Goal: Information Seeking & Learning: Learn about a topic

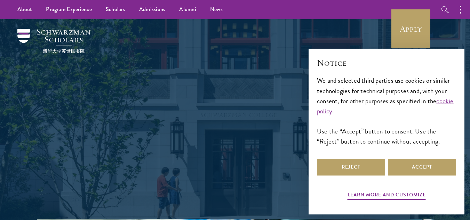
scroll to position [16, 0]
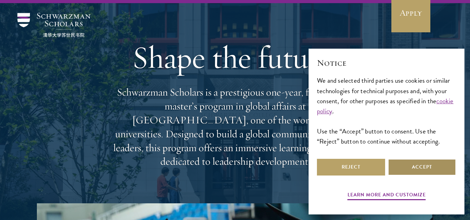
click at [422, 170] on button "Accept" at bounding box center [422, 167] width 68 height 17
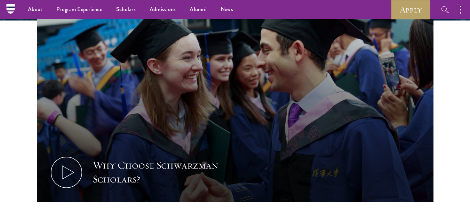
scroll to position [0, 0]
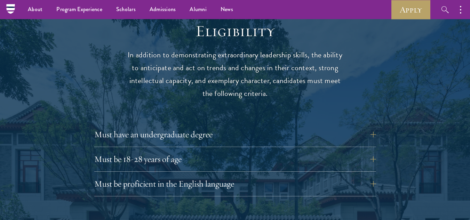
scroll to position [892, 0]
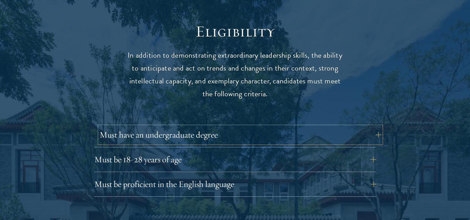
click at [205, 127] on button "Must have an undergraduate degree" at bounding box center [240, 135] width 282 height 17
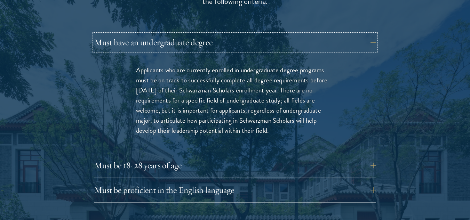
scroll to position [985, 0]
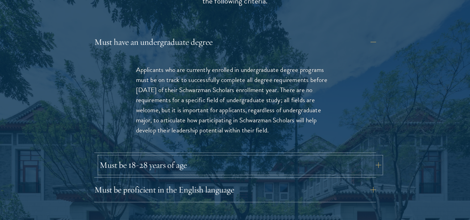
click at [151, 157] on button "Must be 18-28 years of age" at bounding box center [240, 165] width 282 height 17
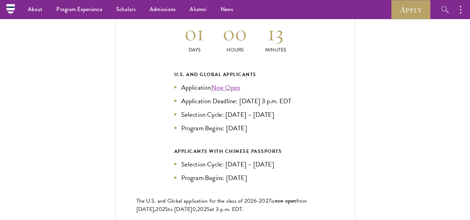
scroll to position [1570, 0]
